Goal: Information Seeking & Learning: Learn about a topic

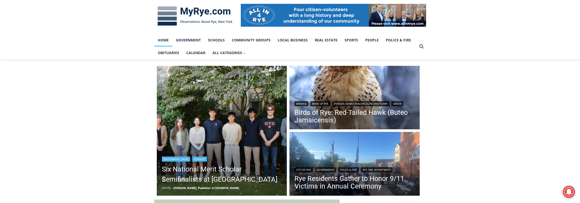
scroll to position [102, 0]
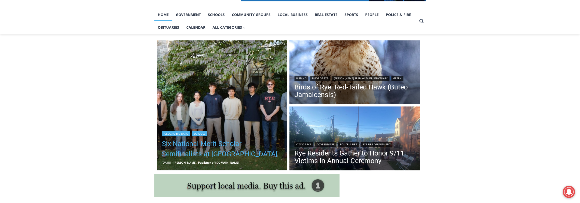
click at [218, 138] on h2 "Six National Merit Scholar Semifinalists at [GEOGRAPHIC_DATA]" at bounding box center [222, 148] width 120 height 24
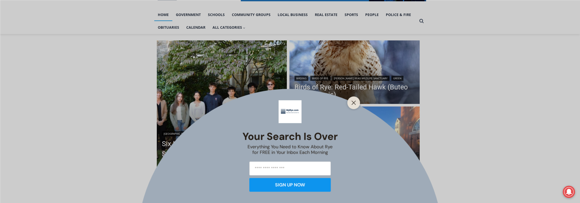
scroll to position [153, 0]
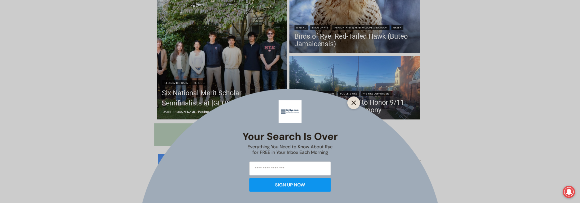
click at [351, 104] on button "Close" at bounding box center [353, 102] width 7 height 7
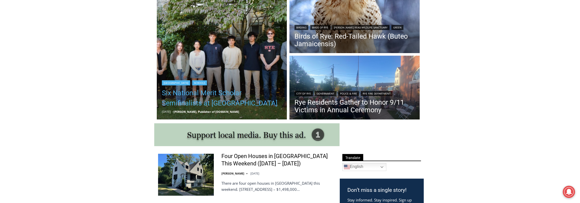
click at [214, 96] on link "Six National Merit Scholar Semifinalists at [GEOGRAPHIC_DATA]" at bounding box center [222, 98] width 120 height 20
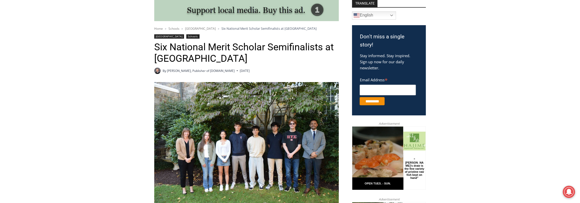
scroll to position [41, 0]
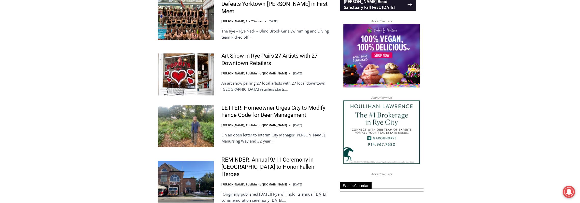
scroll to position [576, 0]
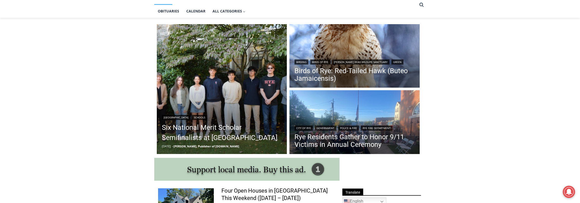
scroll to position [144, 0]
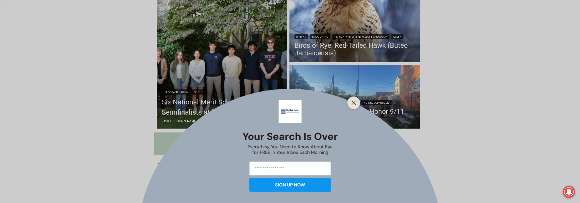
click at [358, 111] on div "Your Search is Over Everything You Need to Know About Rye for FREE in Your Inbo…" at bounding box center [290, 101] width 580 height 203
click at [353, 103] on line "Close" at bounding box center [354, 103] width 4 height 4
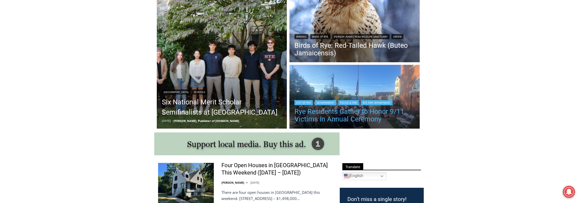
click at [357, 111] on link "Rye Residents Gather to Honor 9/11 Victims in Annual Ceremony" at bounding box center [354, 115] width 120 height 15
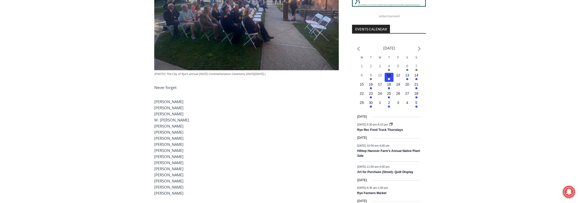
scroll to position [575, 0]
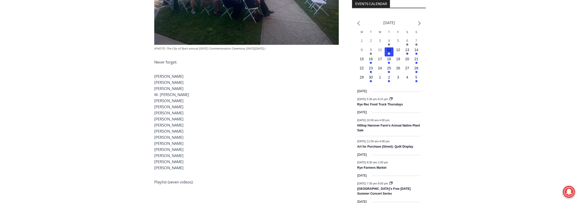
click at [176, 100] on p "[PERSON_NAME] [PERSON_NAME] [PERSON_NAME] [PERSON_NAME] [PERSON_NAME] [PERSON_N…" at bounding box center [246, 122] width 184 height 98
